Goal: Task Accomplishment & Management: Complete application form

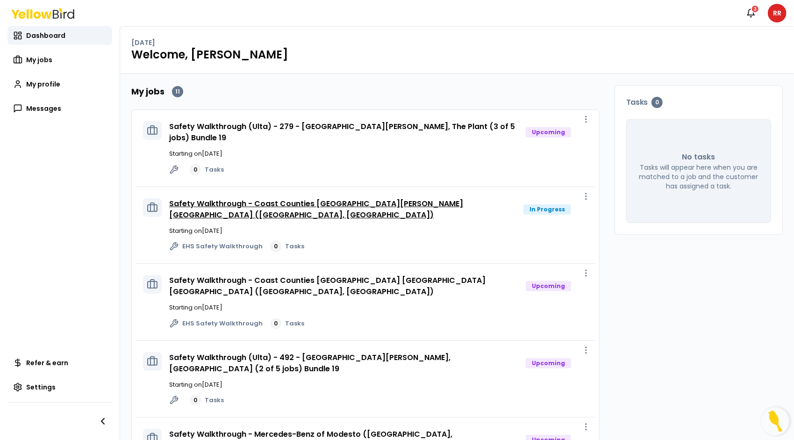
click at [373, 198] on link "Safety Walkthrough - Coast Counties [GEOGRAPHIC_DATA][PERSON_NAME] [GEOGRAPHIC_…" at bounding box center [316, 209] width 294 height 22
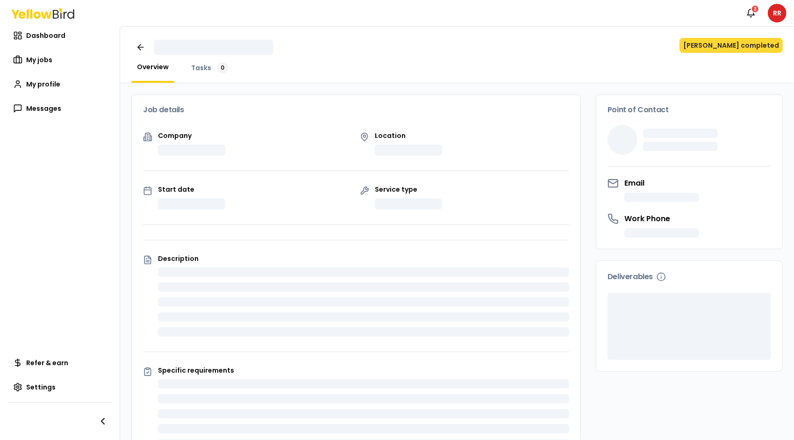
click at [739, 46] on button "[PERSON_NAME] completed" at bounding box center [730, 45] width 103 height 15
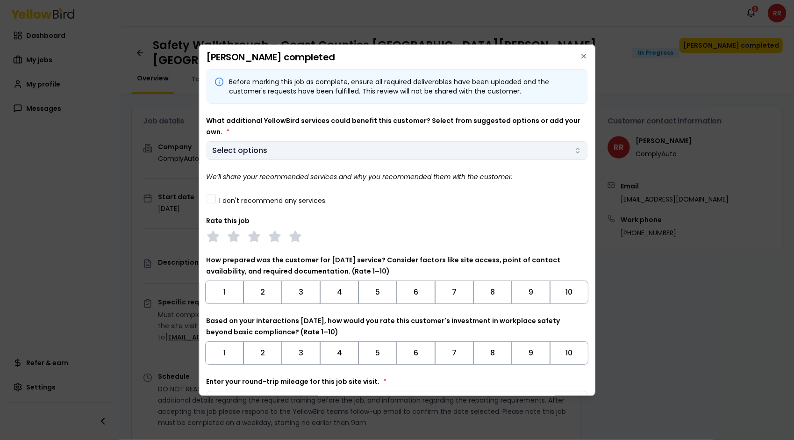
click at [406, 155] on body "Notifications 3 RR Dashboard My jobs My profile Messages Refer & earn Settings …" at bounding box center [397, 220] width 794 height 440
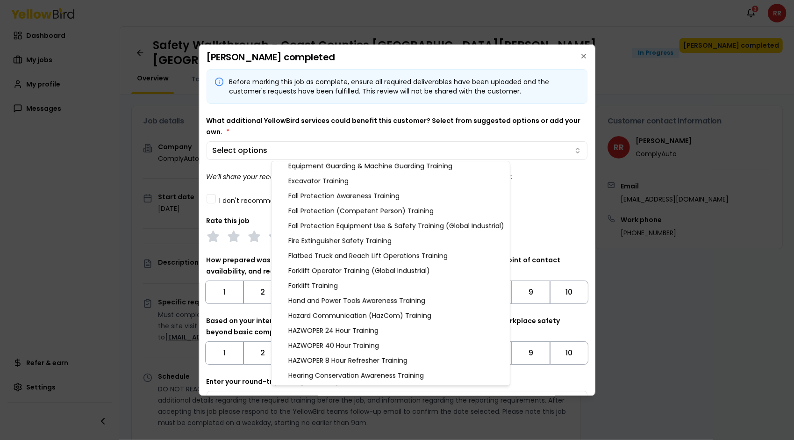
scroll to position [216, 0]
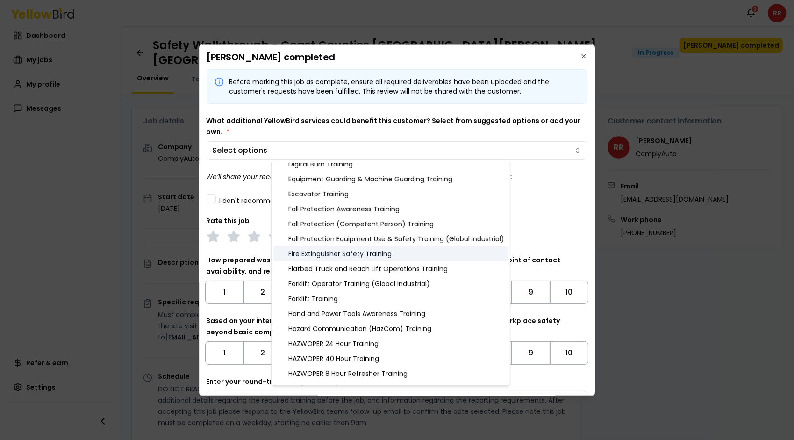
click at [403, 253] on div "Fire Extinguisher Safety Training" at bounding box center [390, 253] width 235 height 15
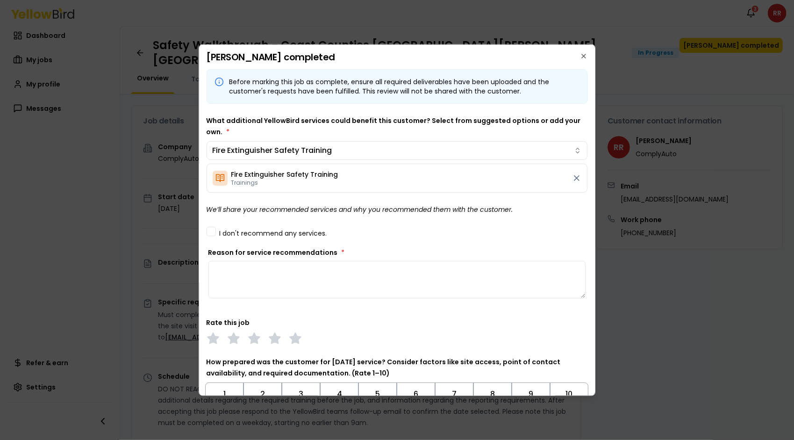
click at [556, 111] on body "Notifications 3 RR Dashboard My jobs My profile Messages Refer & earn Settings …" at bounding box center [397, 220] width 794 height 440
click at [356, 282] on textarea "Reason for service recommendations *" at bounding box center [396, 278] width 377 height 37
click at [572, 178] on icon at bounding box center [576, 177] width 9 height 9
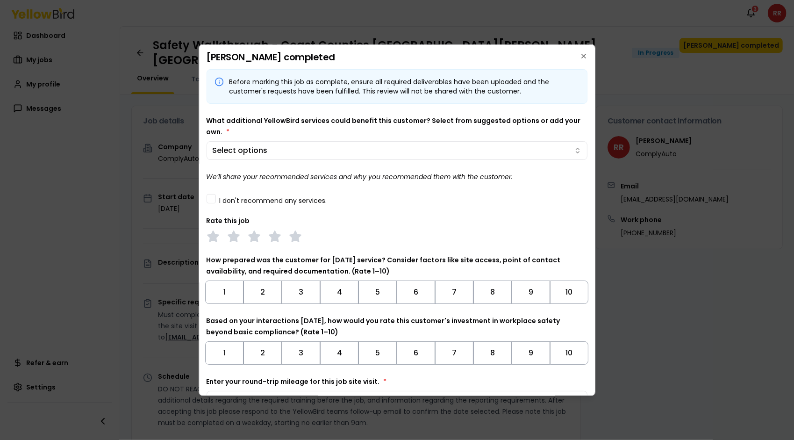
click at [212, 196] on button "I don't recommend any services." at bounding box center [210, 197] width 9 height 9
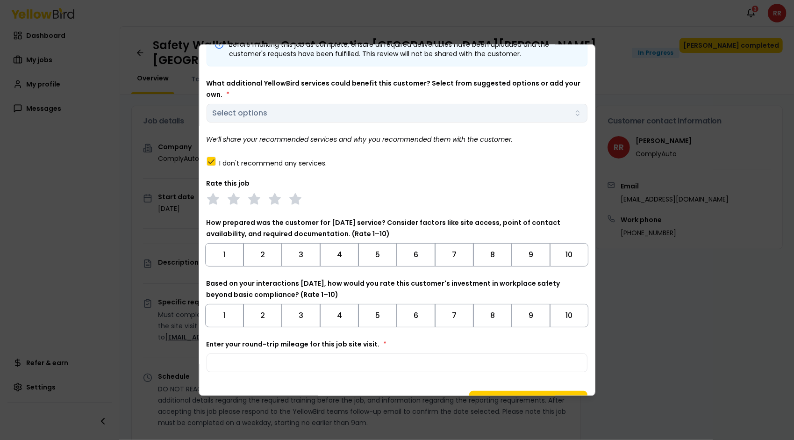
scroll to position [57, 0]
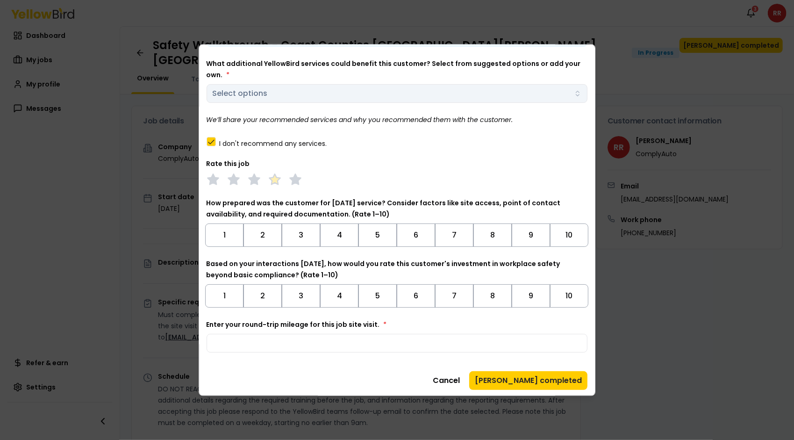
click at [275, 178] on polygon at bounding box center [274, 178] width 11 height 10
click at [534, 235] on button "9" at bounding box center [531, 234] width 38 height 23
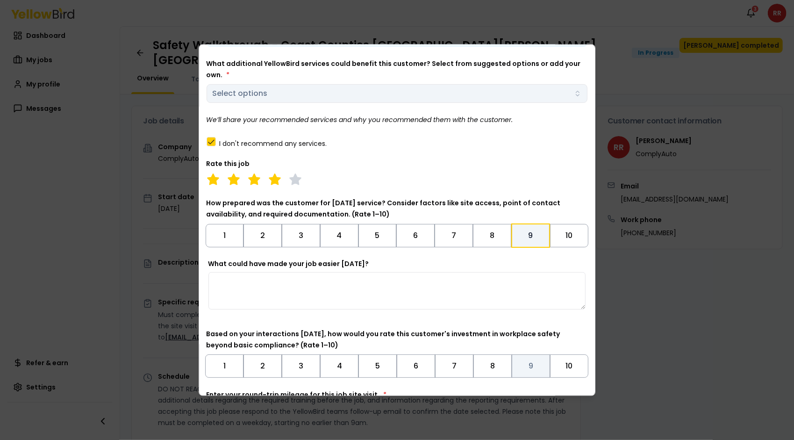
click at [516, 366] on button "9" at bounding box center [531, 365] width 38 height 23
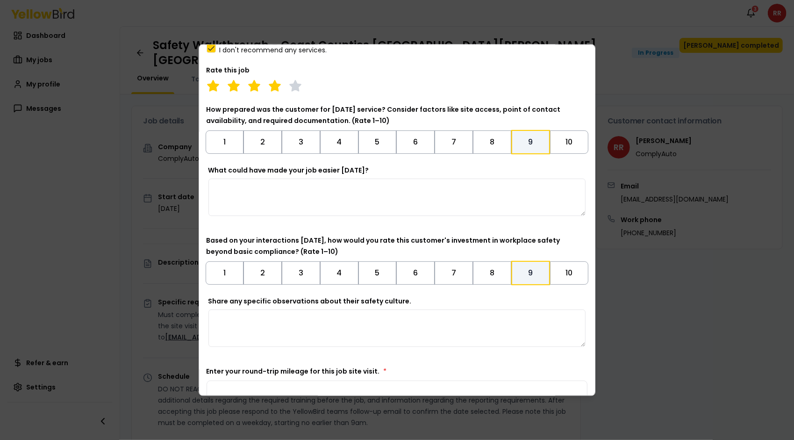
scroll to position [198, 0]
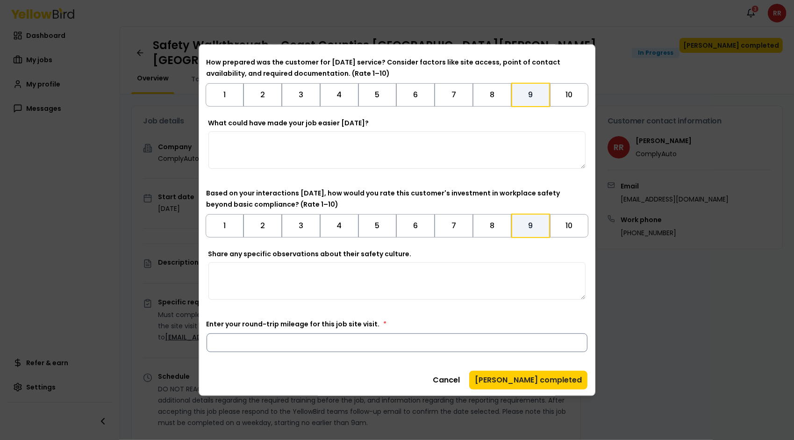
click at [356, 341] on input "Enter your round-trip mileage for this job site visit. *" at bounding box center [396, 342] width 381 height 19
type input "***"
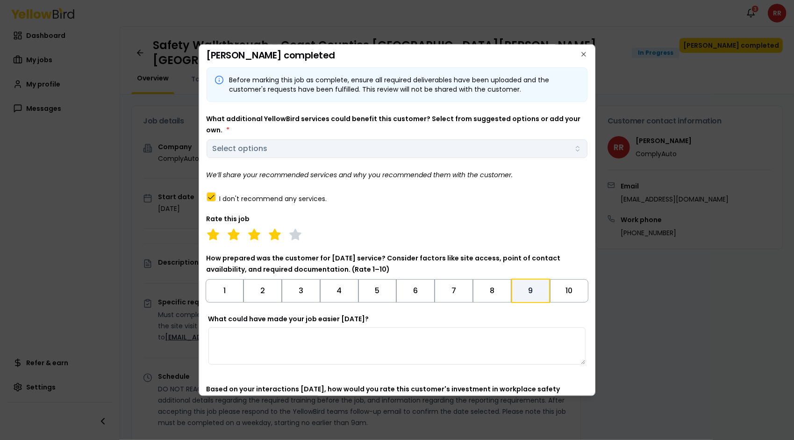
scroll to position [0, 0]
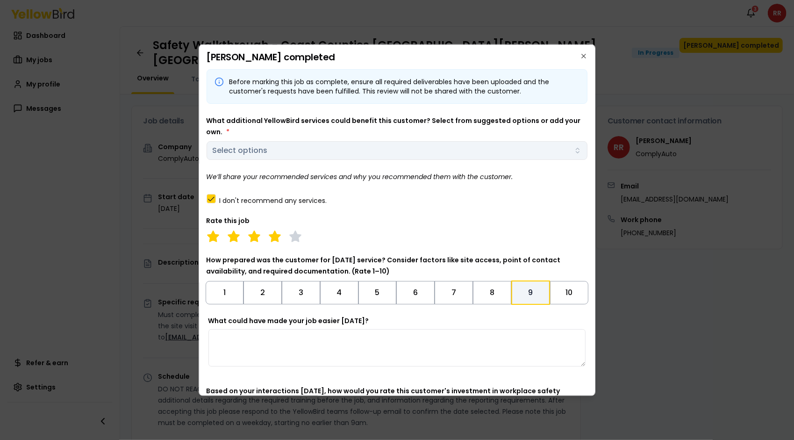
click at [444, 149] on div "What additional YellowBird services could benefit this customer? Select from su…" at bounding box center [396, 136] width 381 height 45
click at [213, 199] on button "I don't recommend any services." at bounding box center [210, 197] width 9 height 9
click at [327, 149] on button "Select options" at bounding box center [396, 150] width 381 height 19
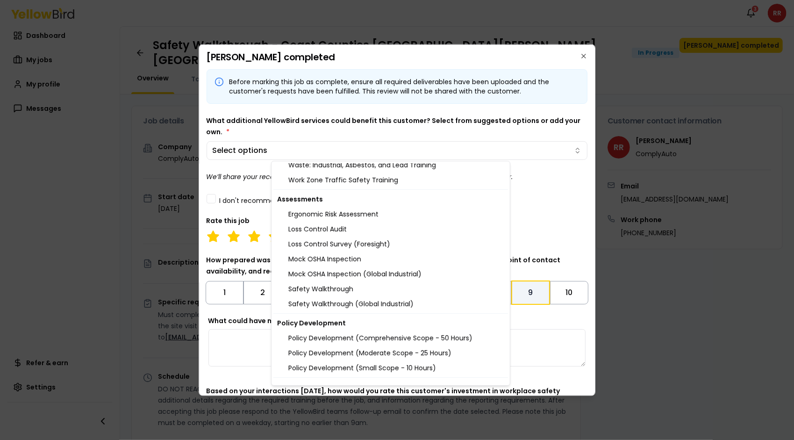
scroll to position [974, 0]
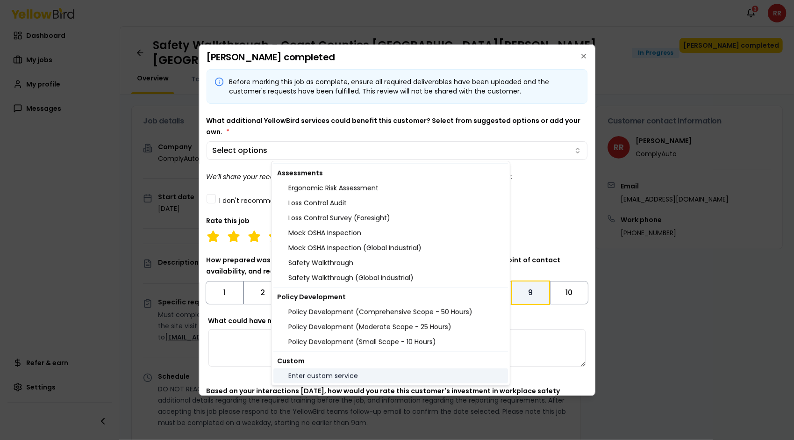
click at [384, 379] on div "Enter custom service" at bounding box center [390, 375] width 235 height 15
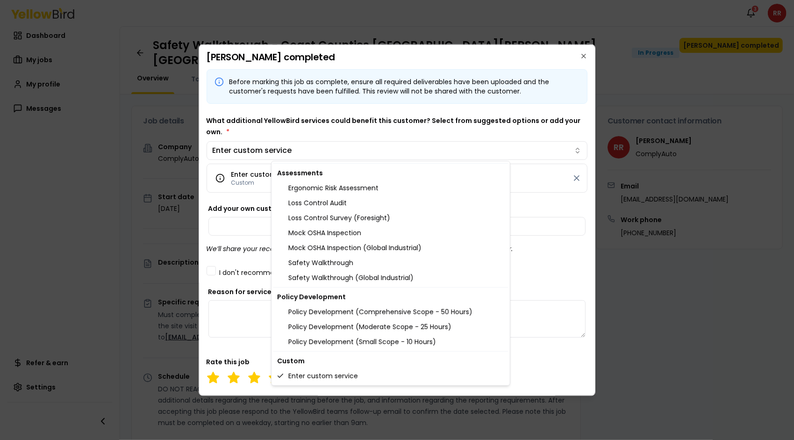
click at [237, 220] on body "Notifications 3 RR Dashboard My jobs My profile Messages Refer & earn Settings …" at bounding box center [397, 220] width 794 height 440
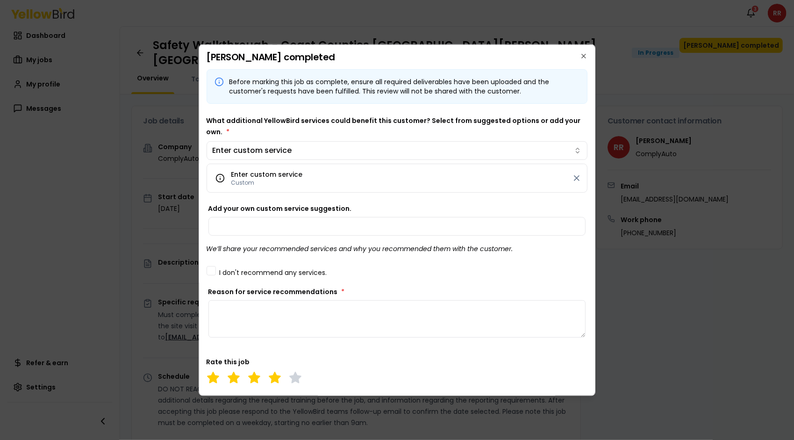
click at [237, 220] on input "Add your own custom service suggestion." at bounding box center [396, 225] width 377 height 19
click at [543, 226] on input "**********" at bounding box center [396, 225] width 377 height 19
type input "**********"
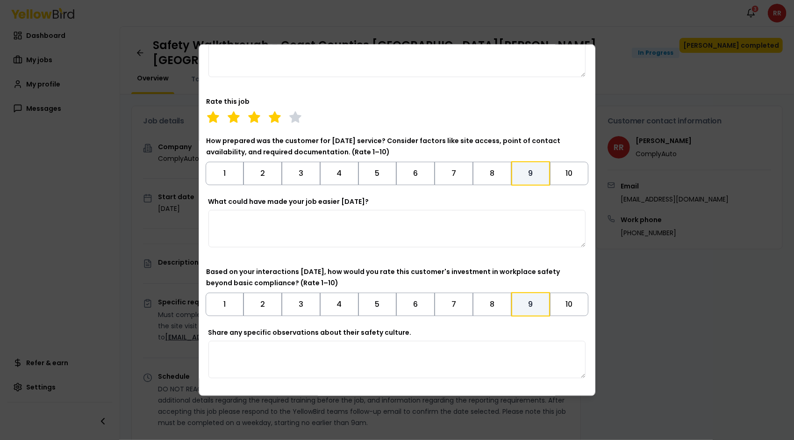
scroll to position [338, 0]
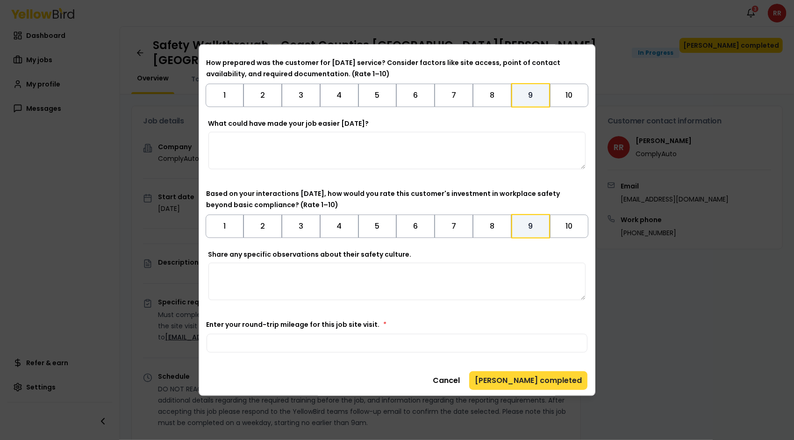
click at [560, 381] on button "[PERSON_NAME] completed" at bounding box center [528, 379] width 118 height 19
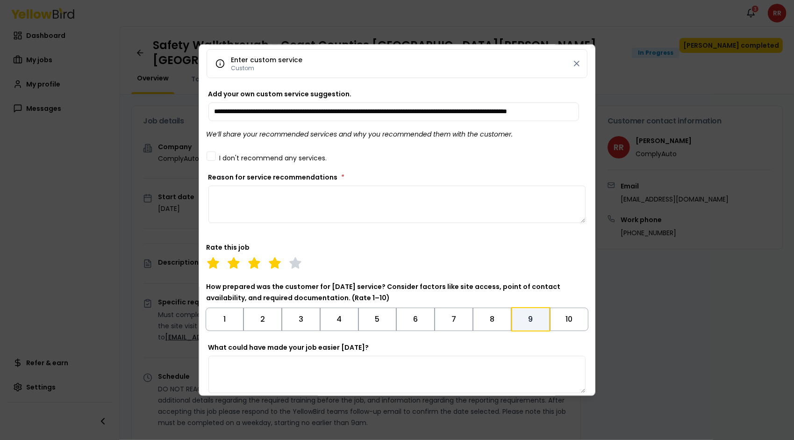
scroll to position [120, 0]
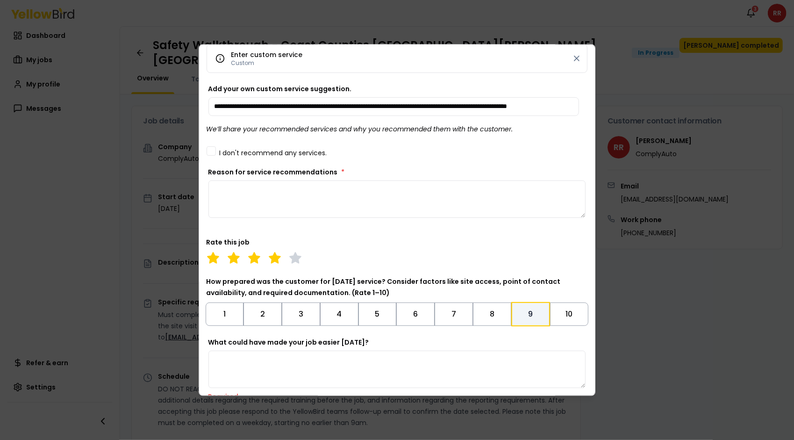
click at [279, 197] on textarea "Reason for service recommendations *" at bounding box center [396, 198] width 377 height 37
type textarea "*"
click at [532, 189] on textarea "**********" at bounding box center [393, 198] width 370 height 37
type textarea "**********"
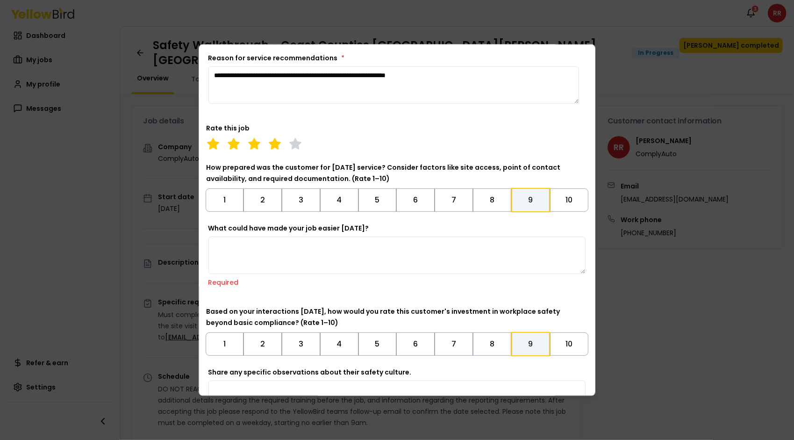
scroll to position [364, 0]
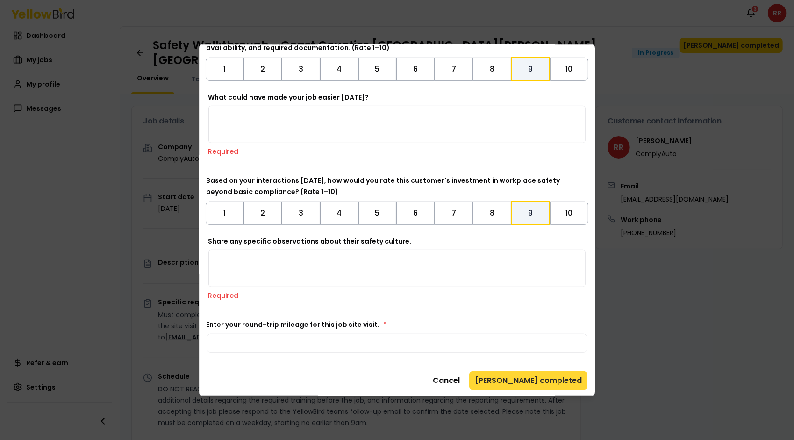
click at [523, 382] on button "[PERSON_NAME] completed" at bounding box center [528, 379] width 118 height 19
click at [281, 132] on textarea "What could have made your job easier [DATE]?" at bounding box center [396, 123] width 377 height 37
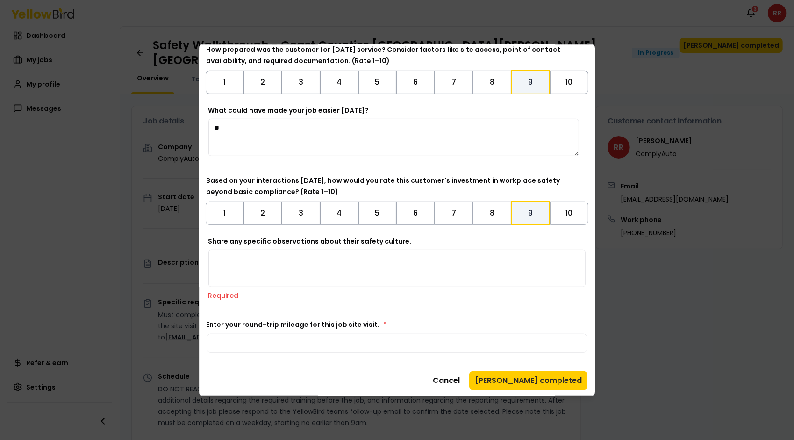
type textarea "*"
type textarea "**********"
click at [259, 258] on textarea "Share any specific observations about their safety culture." at bounding box center [396, 267] width 377 height 37
click at [462, 305] on div "Share any specific observations about their safety culture. Required" at bounding box center [396, 271] width 381 height 71
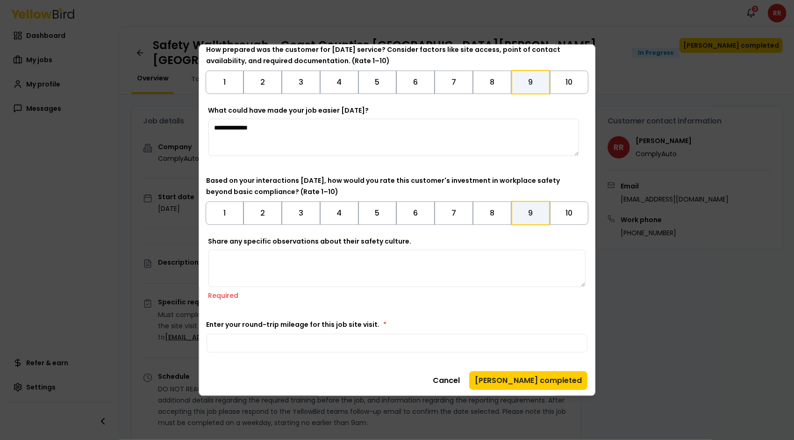
click at [255, 259] on textarea "Share any specific observations about their safety culture." at bounding box center [396, 267] width 377 height 37
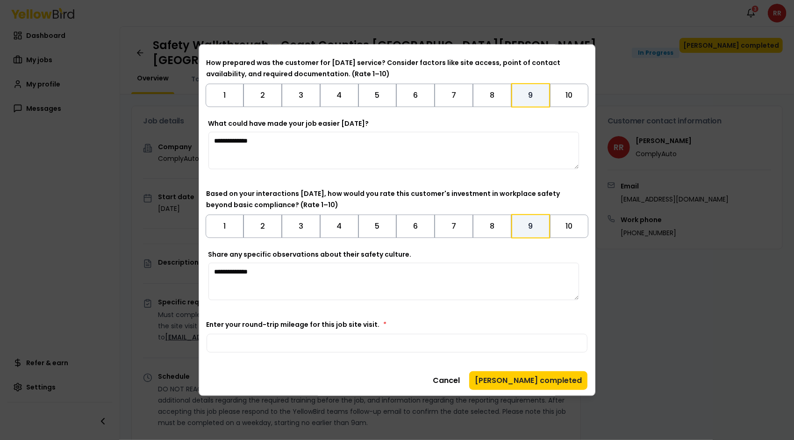
type textarea "**********"
click at [533, 319] on div "Enter your round-trip mileage for this job site visit. * ***" at bounding box center [396, 335] width 381 height 34
click at [533, 381] on button "[PERSON_NAME] completed" at bounding box center [528, 379] width 118 height 19
